Goal: Task Accomplishment & Management: Manage account settings

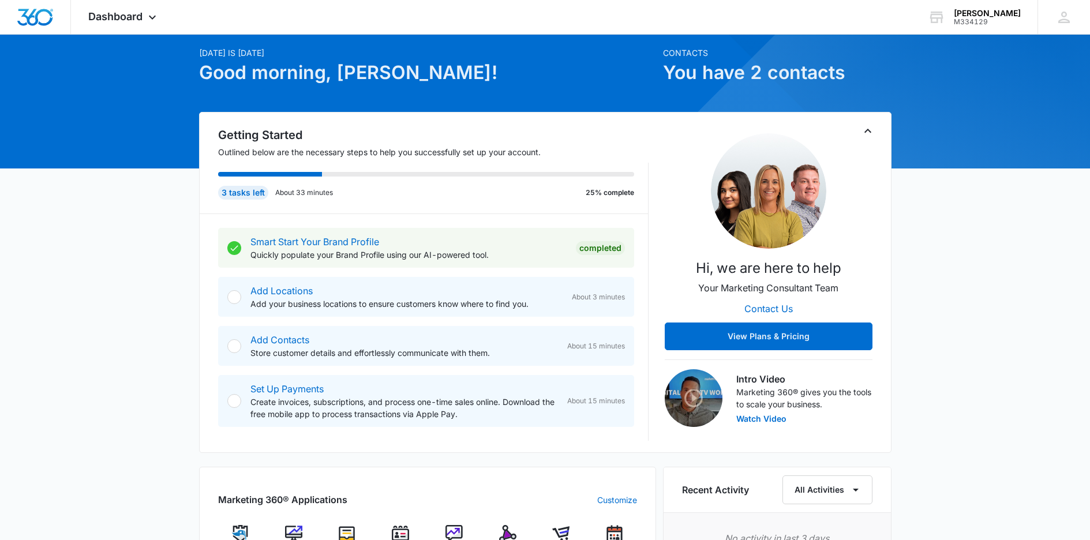
scroll to position [144, 0]
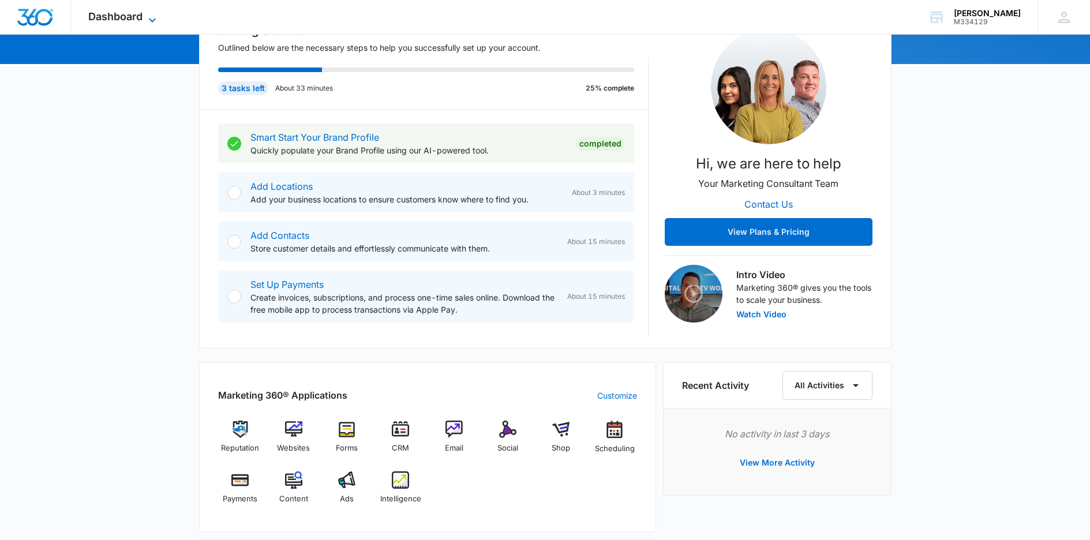
click at [121, 21] on span "Dashboard" at bounding box center [115, 16] width 54 height 12
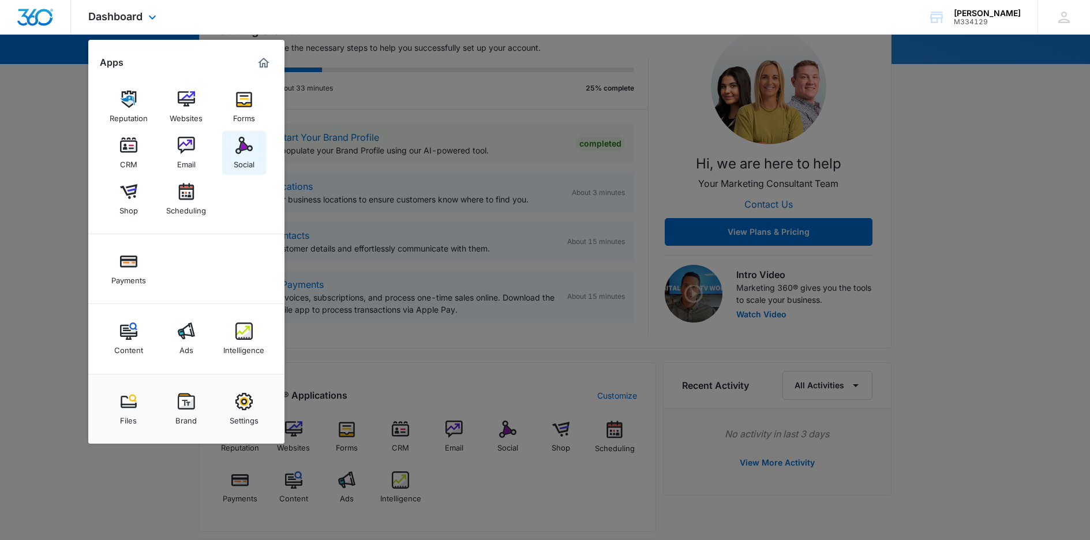
click at [242, 137] on img at bounding box center [244, 145] width 17 height 17
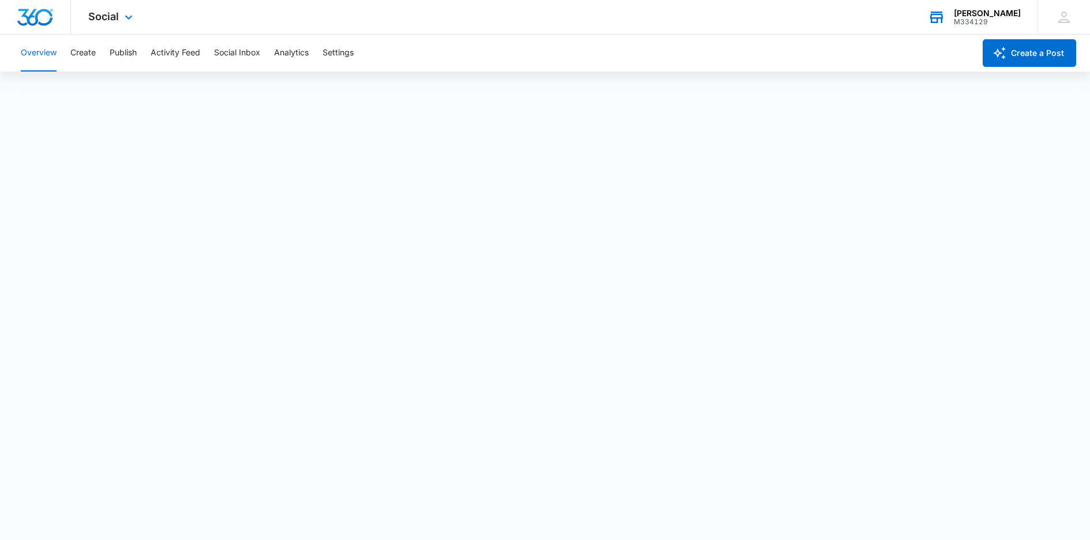
click at [989, 16] on div "Allison Stephas" at bounding box center [987, 13] width 67 height 9
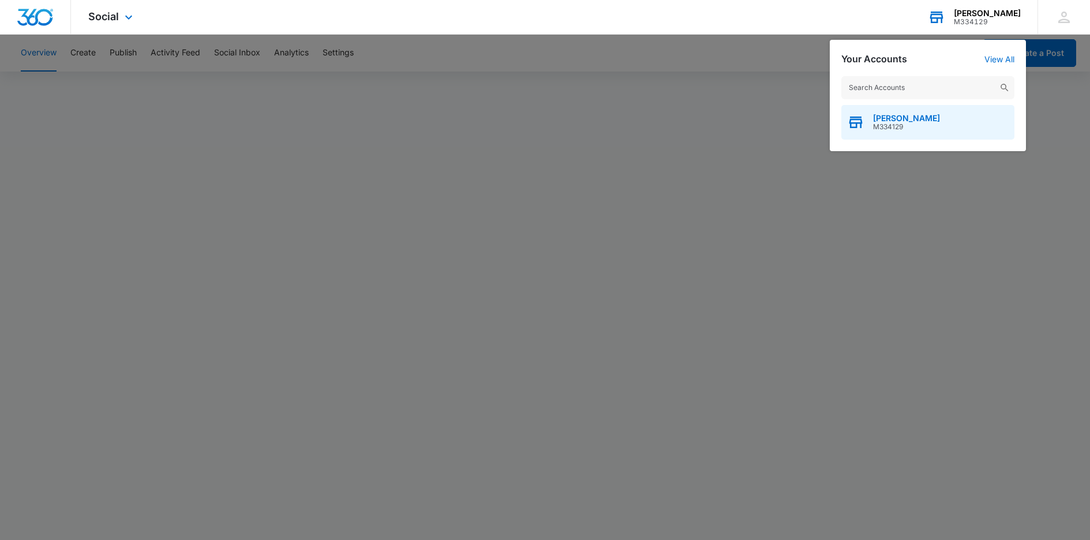
click at [958, 116] on div "Allison Stephas M334129" at bounding box center [928, 122] width 173 height 35
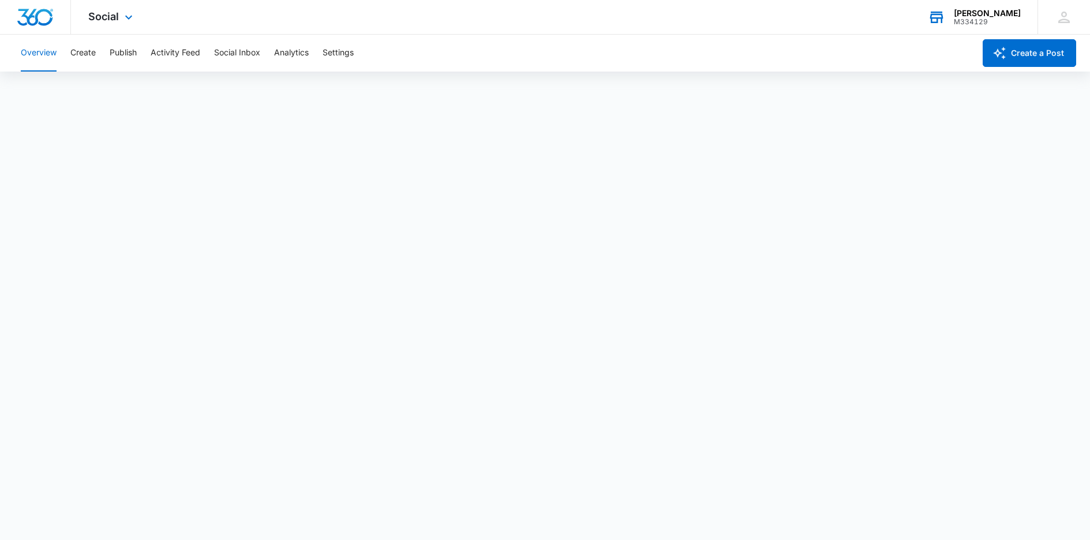
scroll to position [3, 0]
click at [986, 23] on div "M334129" at bounding box center [987, 22] width 67 height 8
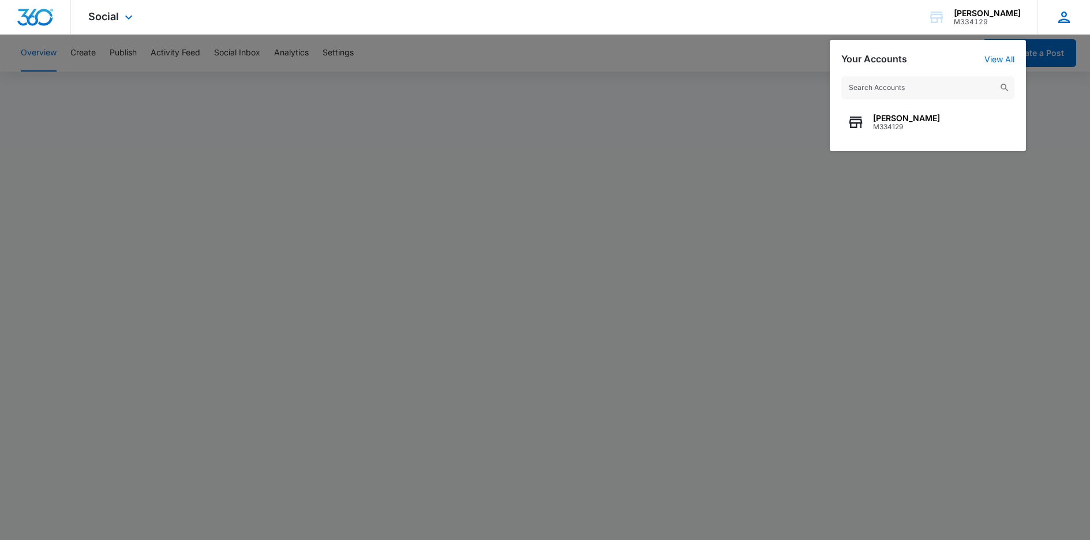
click at [1073, 16] on div "AS Allison Stephas allisonstephas@gmail.com My Profile Notifications Support Lo…" at bounding box center [1064, 17] width 53 height 34
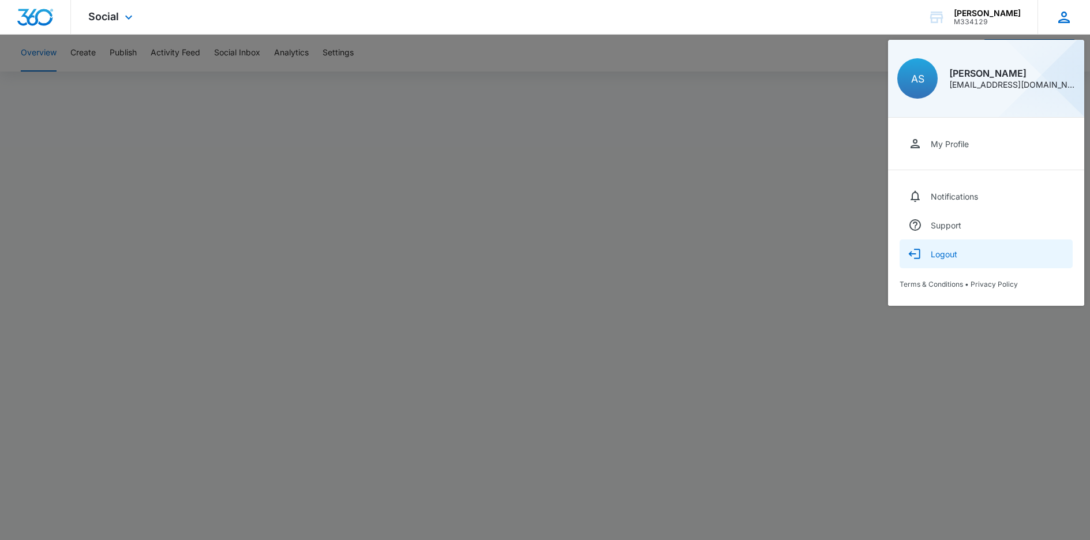
click at [954, 256] on div "Logout" at bounding box center [944, 254] width 27 height 10
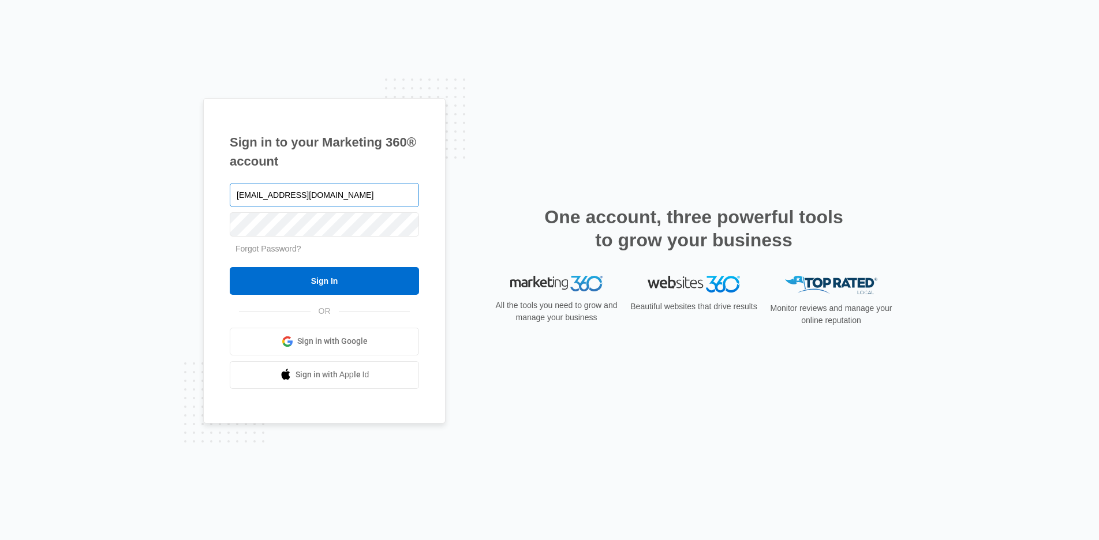
click at [335, 195] on input "allisonstephas@gmail.com" at bounding box center [324, 195] width 189 height 24
type input "allison.stephas@madwire.com"
click at [332, 296] on div "allison.stephas@madwire.com Forgot Password? Sign In OR Sign in with Google Sig…" at bounding box center [324, 285] width 189 height 208
click at [334, 287] on input "Sign In" at bounding box center [324, 281] width 189 height 28
